Goal: Transaction & Acquisition: Purchase product/service

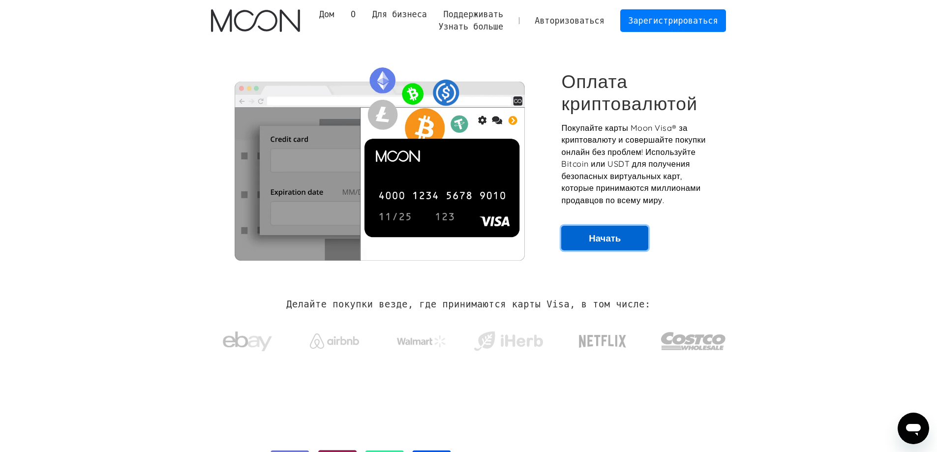
click at [608, 235] on font "Начать" at bounding box center [605, 238] width 32 height 12
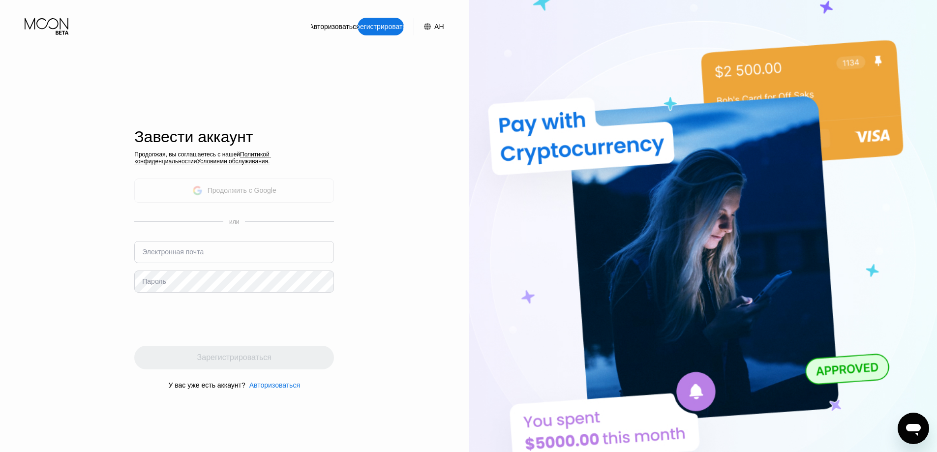
click at [254, 191] on font "Продолжить с Google" at bounding box center [242, 190] width 69 height 8
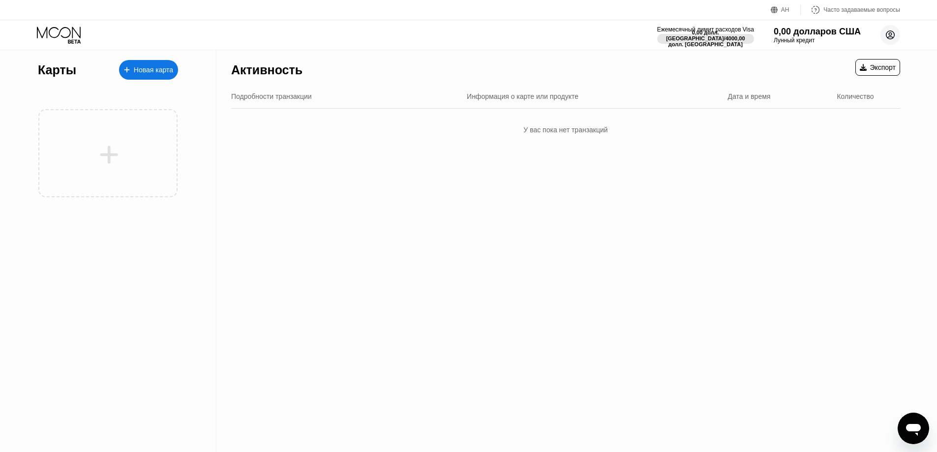
click at [891, 33] on icon at bounding box center [890, 34] width 5 height 5
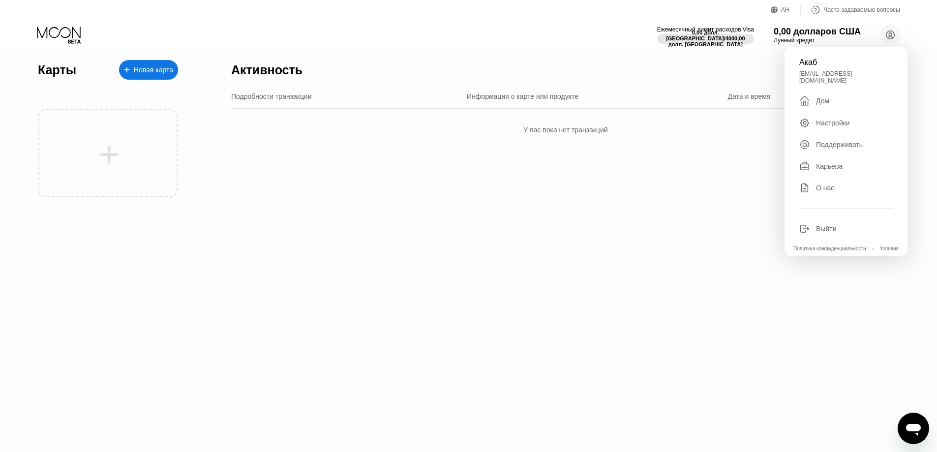
click at [728, 182] on div "Активность Экспорт Подробности транзакции Информация о карте или продукте Дата …" at bounding box center [566, 251] width 699 height 402
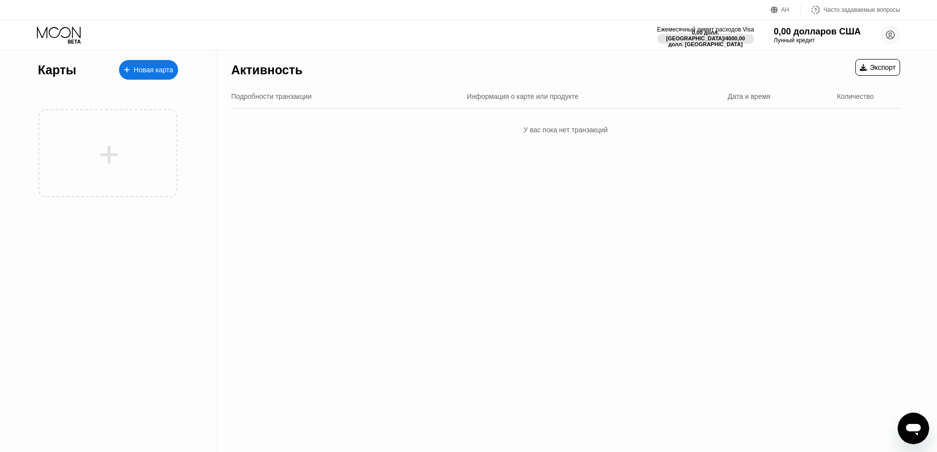
click at [147, 68] on font "Новая карта" at bounding box center [153, 70] width 39 height 8
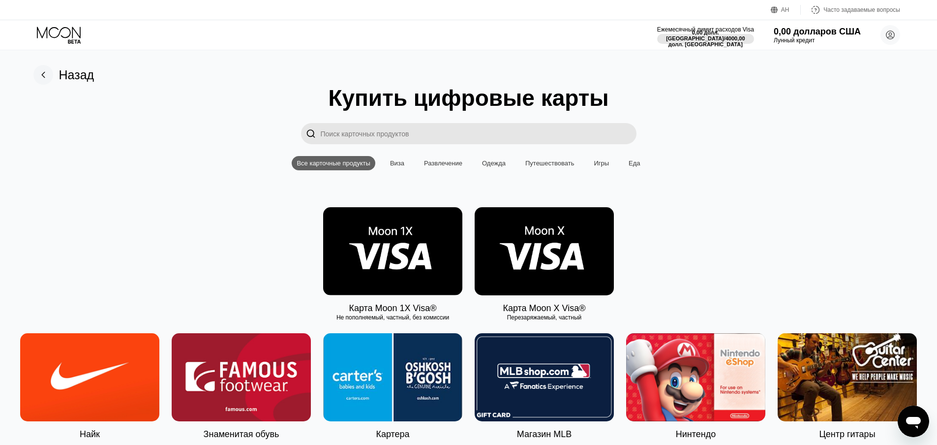
scroll to position [49, 0]
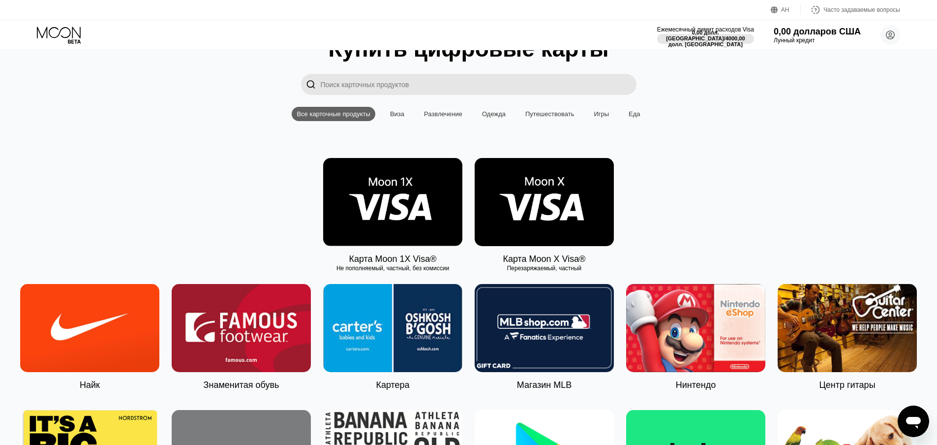
click at [397, 210] on img at bounding box center [392, 202] width 139 height 88
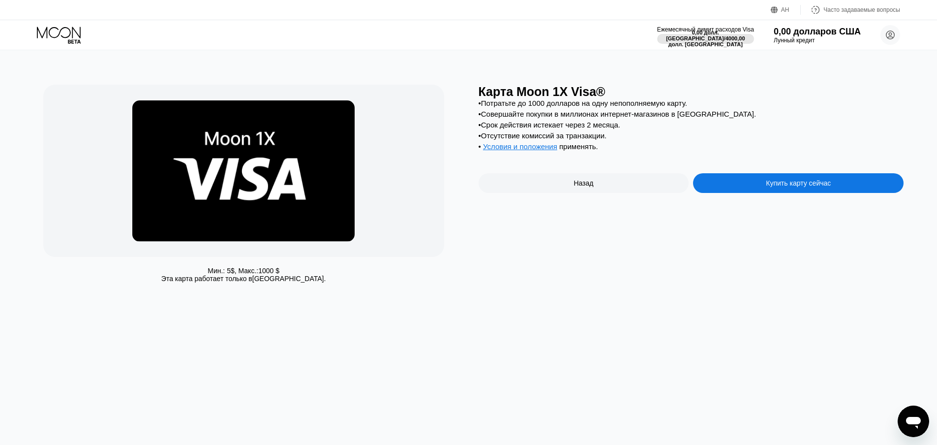
click at [743, 190] on div "Купить карту сейчас" at bounding box center [798, 183] width 211 height 20
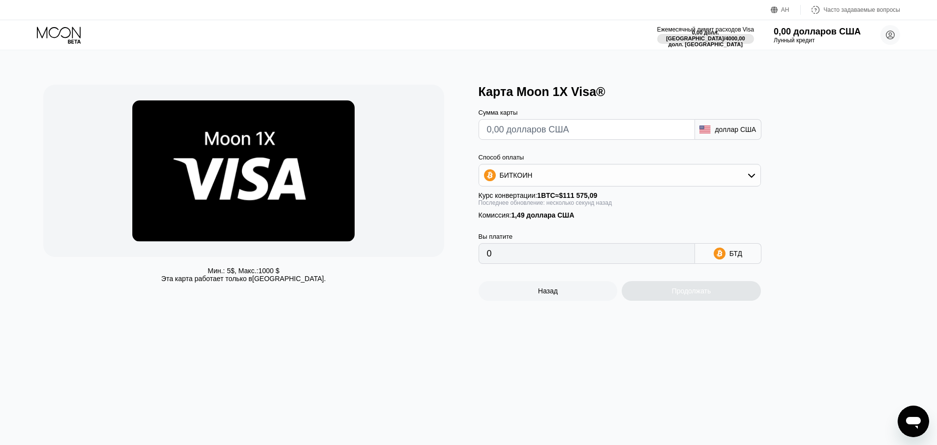
click at [751, 179] on icon at bounding box center [752, 175] width 8 height 8
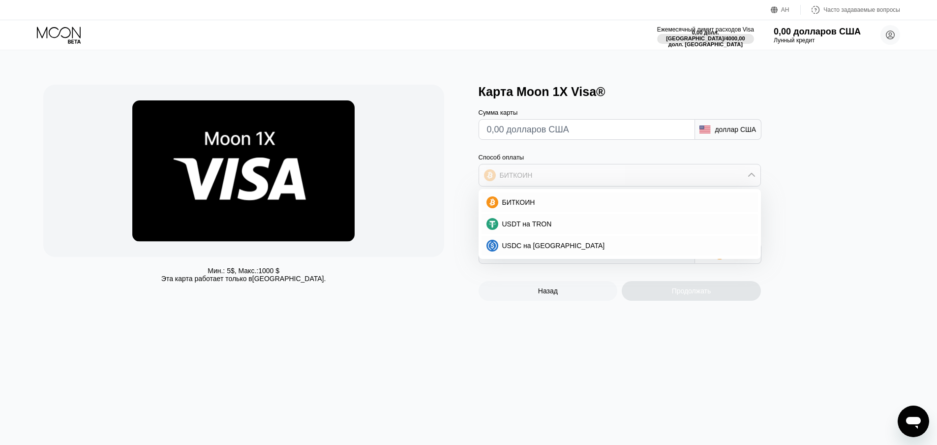
click at [684, 178] on div "БИТКОИН" at bounding box center [619, 175] width 281 height 20
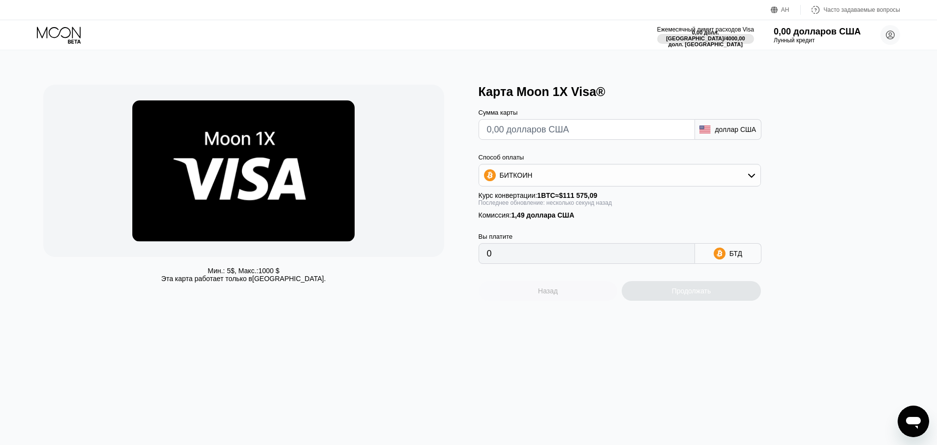
click at [553, 295] on font "Назад" at bounding box center [548, 291] width 20 height 8
